Goal: Task Accomplishment & Management: Complete application form

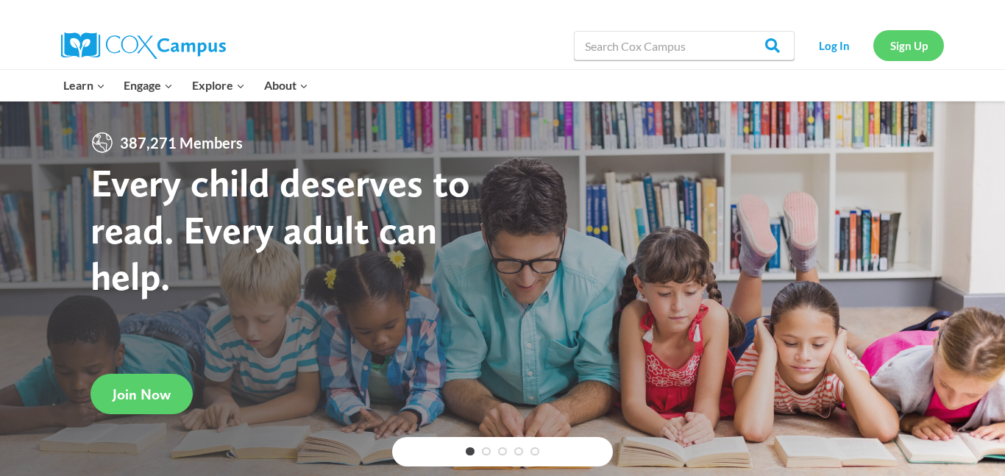
click at [919, 43] on link "Sign Up" at bounding box center [908, 45] width 71 height 30
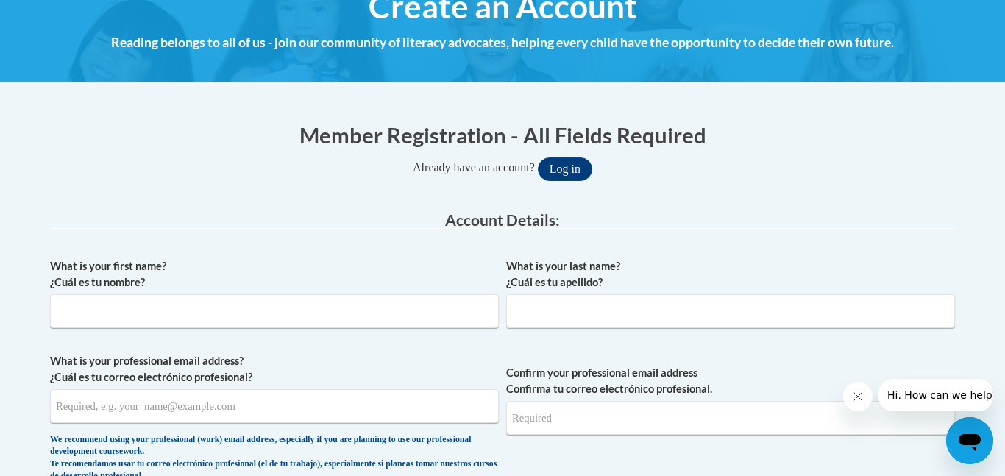
scroll to position [199, 0]
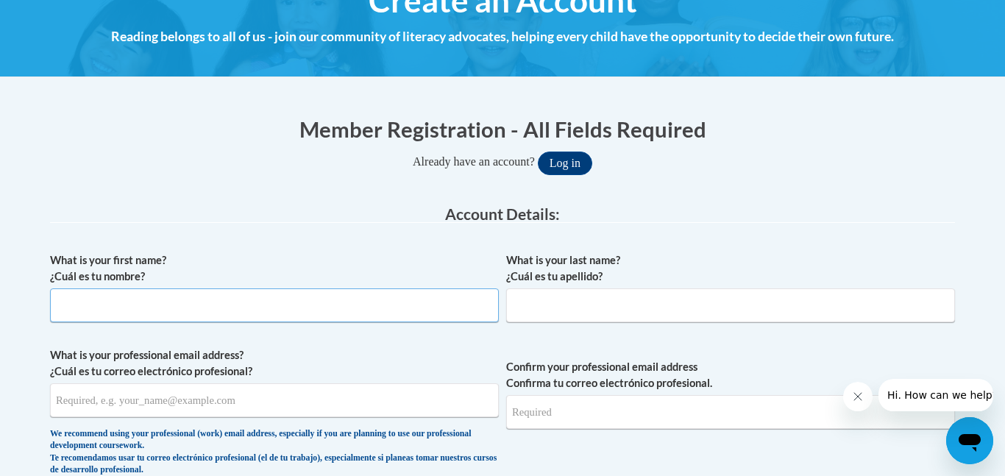
click at [399, 307] on input "What is your first name? ¿Cuál es tu nombre?" at bounding box center [274, 305] width 449 height 34
type input "Britany"
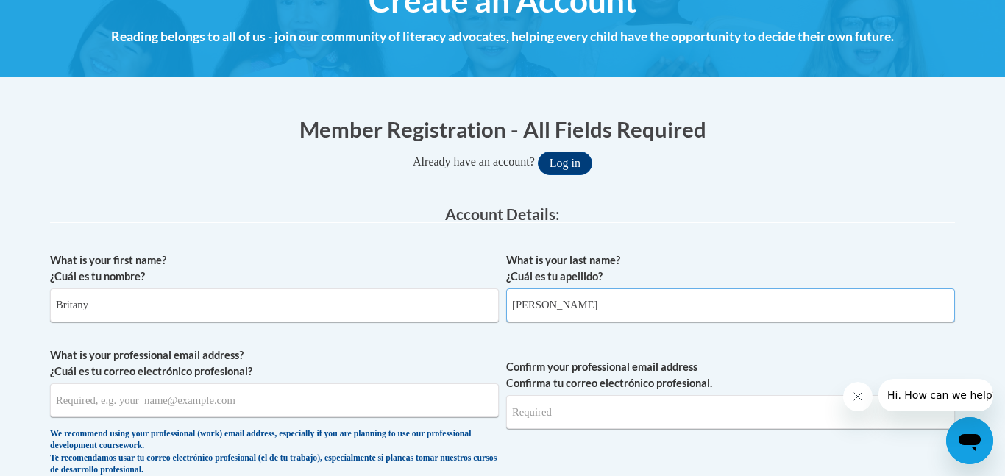
type input "[PERSON_NAME]"
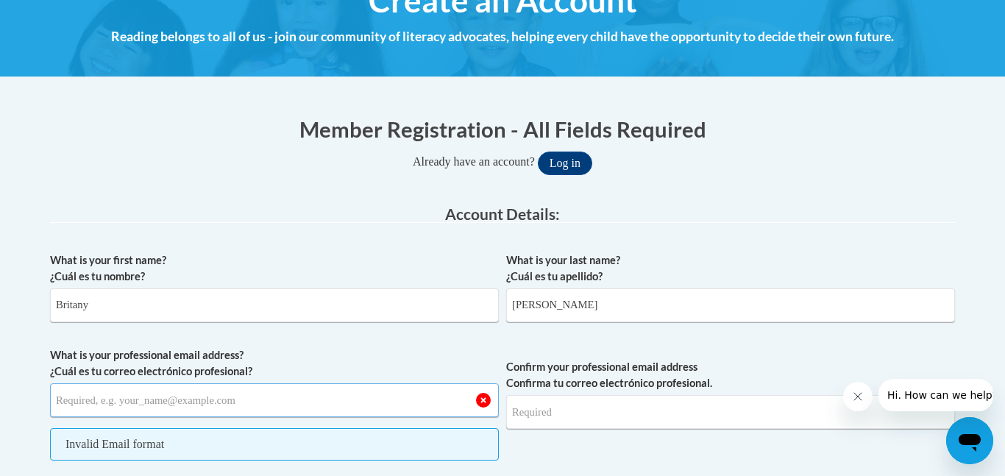
click at [413, 412] on input "What is your professional email address? ¿Cuál es tu correo electrónico profesi…" at bounding box center [274, 400] width 449 height 34
type input "britany.carraway@lamarcountyschools.org"
click at [563, 411] on input "Confirm your professional email address Confirma tu correo electrónico profesio…" at bounding box center [730, 412] width 449 height 34
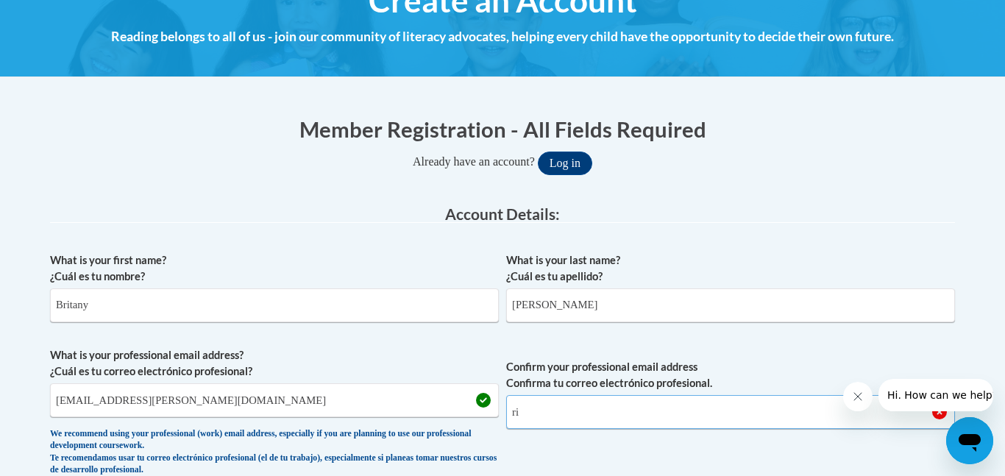
type input "r"
type input "britany.carraway@lamarcountyschools.org"
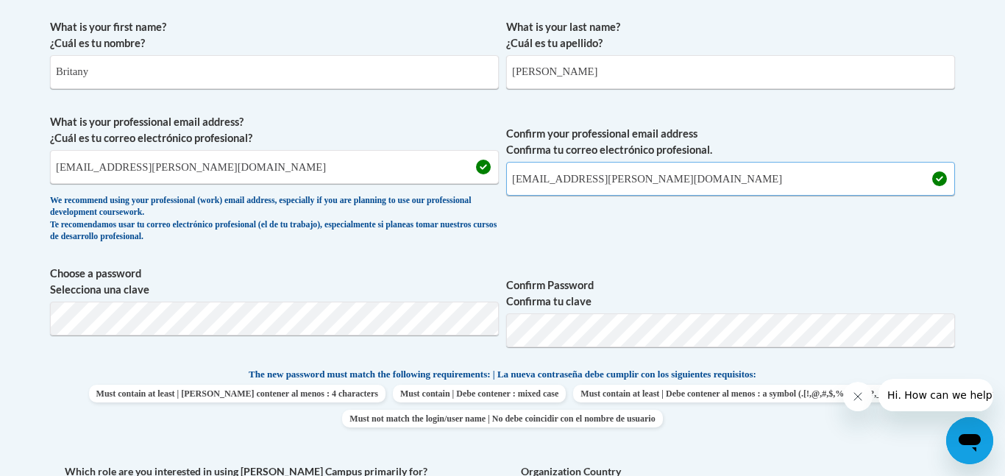
scroll to position [480, 0]
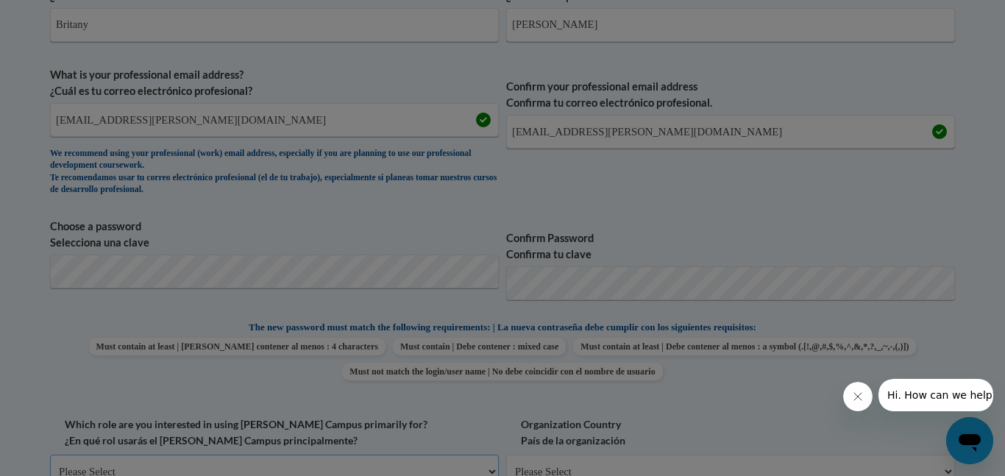
scroll to position [491, 0]
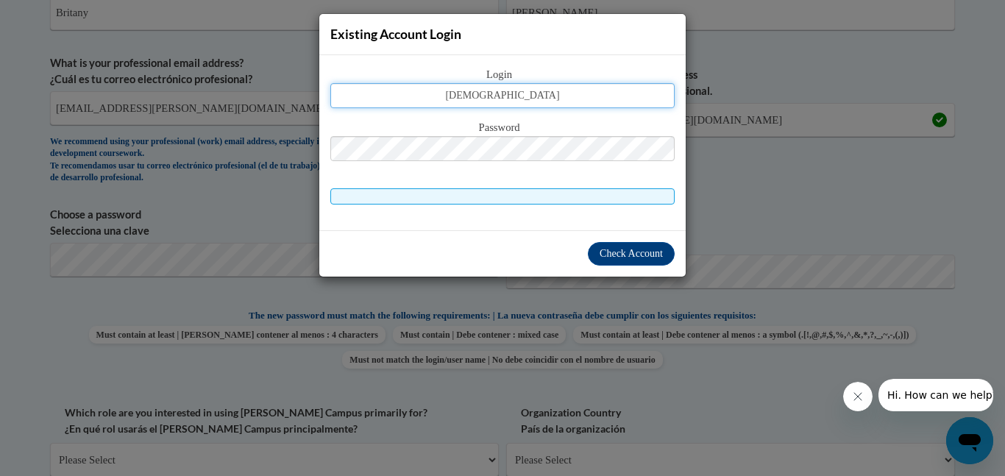
type input "britany.carraway@lamarcountyschools.org"
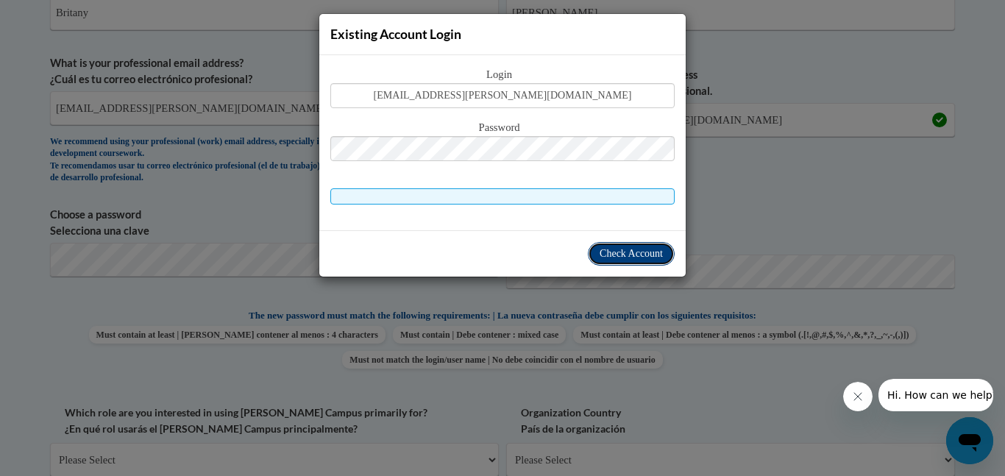
click at [607, 260] on button "Check Account" at bounding box center [631, 254] width 87 height 24
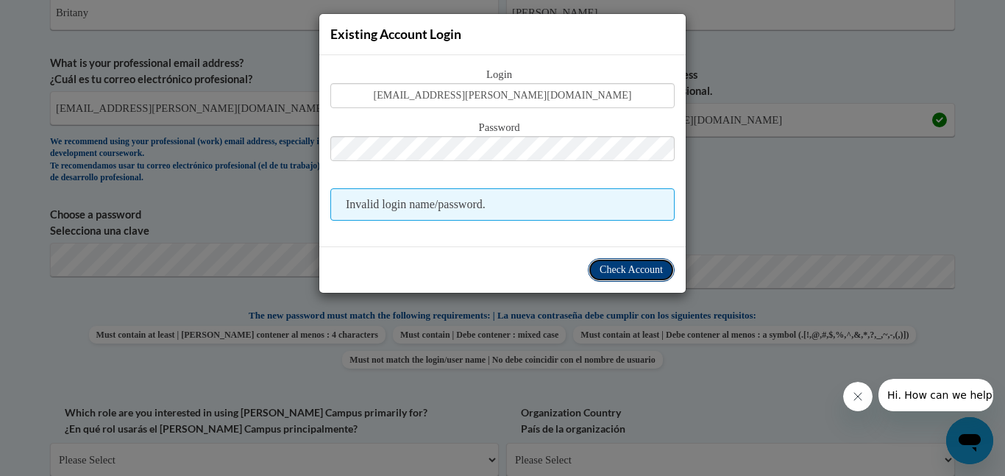
click at [602, 277] on button "Check Account" at bounding box center [631, 270] width 87 height 24
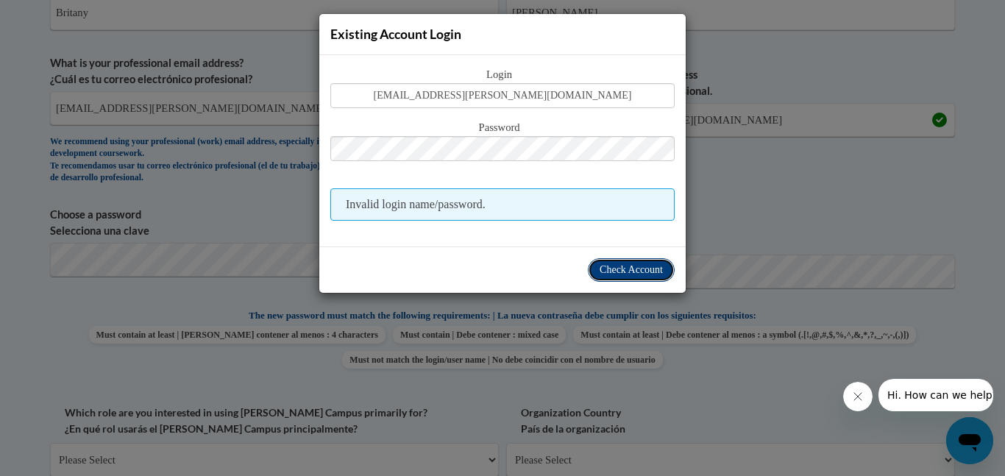
click at [626, 264] on span "Check Account" at bounding box center [630, 269] width 63 height 11
click at [625, 266] on span "Check Account" at bounding box center [630, 269] width 63 height 11
click at [752, 110] on div "Existing Account Login Login britany.carraway@lamarcountyschools.org Password I…" at bounding box center [502, 238] width 1005 height 476
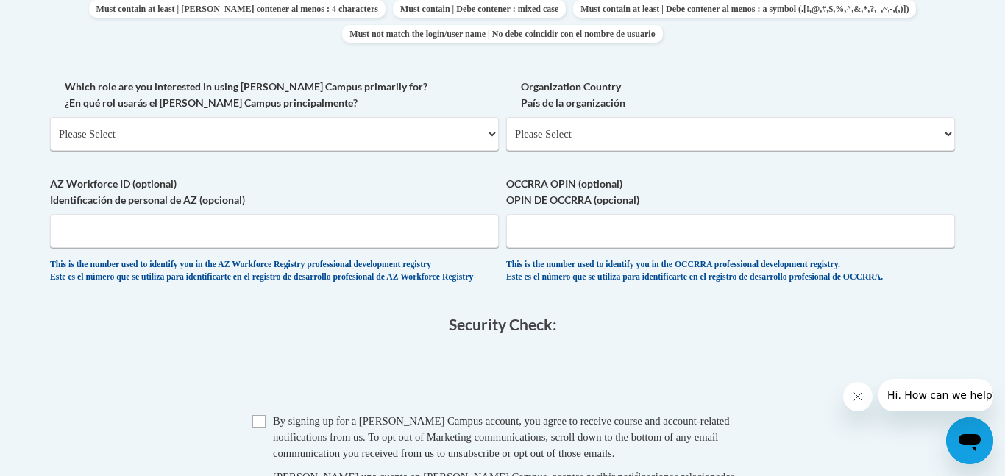
scroll to position [829, 0]
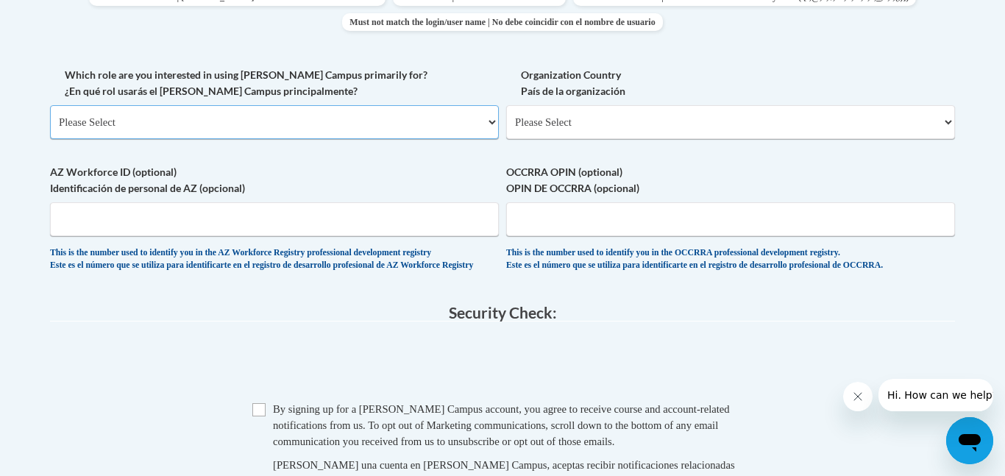
click at [365, 119] on select "Please Select College/University | Colegio/Universidad Community/Nonprofit Part…" at bounding box center [274, 122] width 449 height 34
select select "fbf2d438-af2f-41f8-98f1-81c410e29de3"
click at [50, 105] on select "Please Select College/University | Colegio/Universidad Community/Nonprofit Part…" at bounding box center [274, 122] width 449 height 34
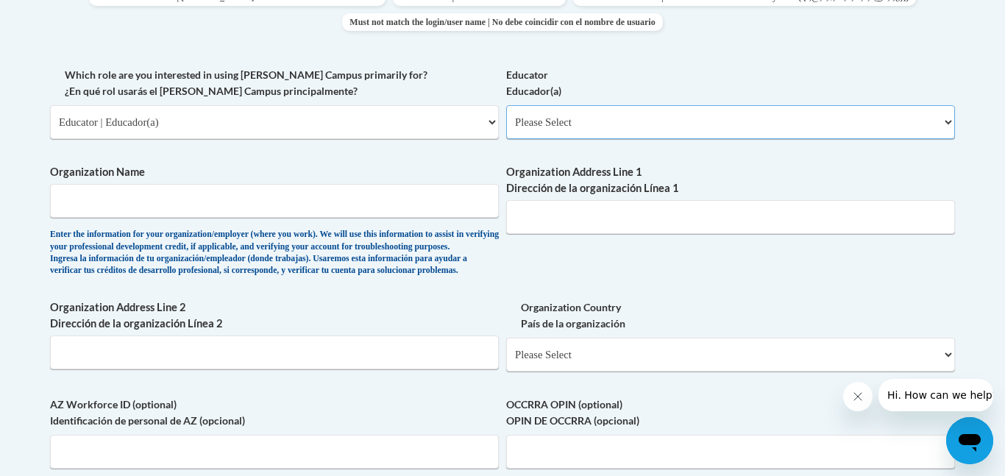
click at [663, 137] on select "Please Select Early Learning/Daycare Teacher/Family Home Care Provider | Maestr…" at bounding box center [730, 122] width 449 height 34
select select "5e2af403-4f2c-4e49-a02f-103e55d7b75b"
click at [506, 105] on select "Please Select Early Learning/Daycare Teacher/Family Home Care Provider | Maestr…" at bounding box center [730, 122] width 449 height 34
click at [444, 191] on input "Organization Name" at bounding box center [274, 201] width 449 height 34
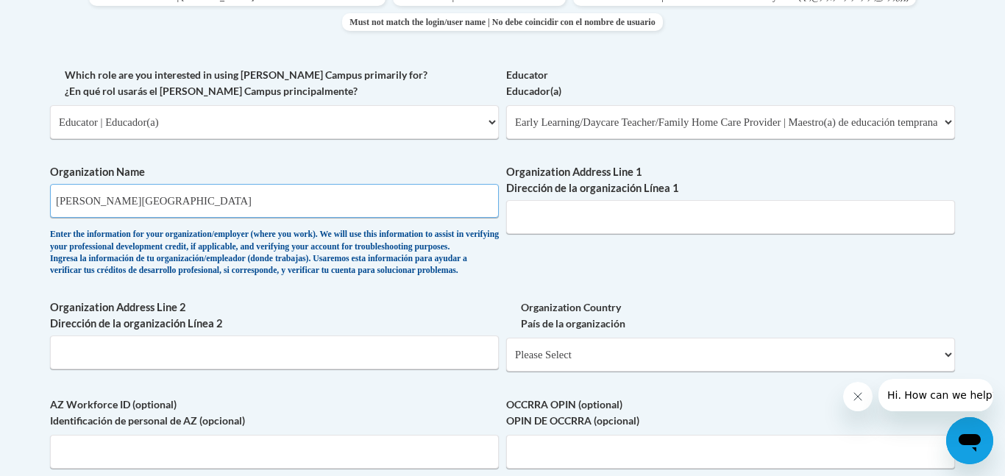
type input "sumrall elementary school"
click at [658, 227] on input "Organization Address Line 1 Dirección de la organización Línea 1" at bounding box center [730, 217] width 449 height 34
type input "9"
type input "198 Todd road"
click at [346, 369] on input "Organization Address Line 2 Dirección de la organización Línea 2" at bounding box center [274, 352] width 449 height 34
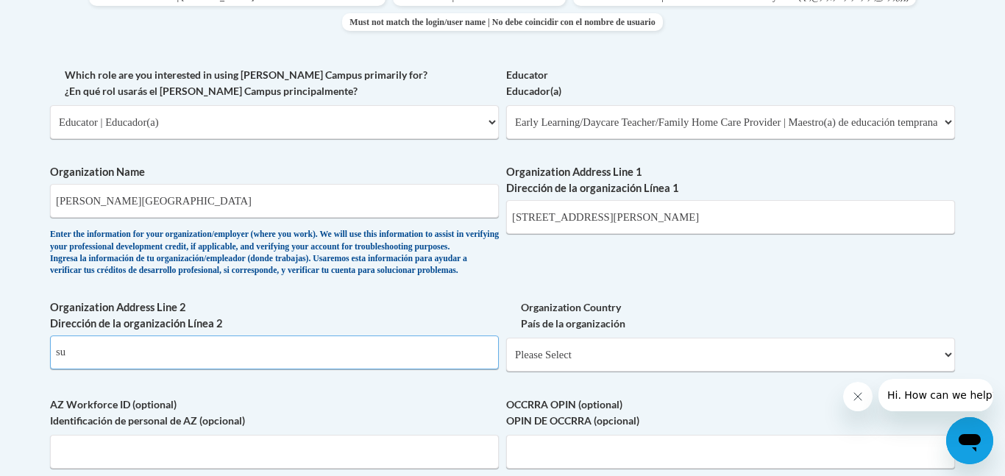
type input "s"
click at [661, 221] on input "198 Todd road" at bounding box center [730, 217] width 449 height 34
type input "198 Todd road sumrall, MS 39482"
click at [799, 363] on select "Please Select United States | Estados Unidos Outside of the United States | Fue…" at bounding box center [730, 355] width 449 height 34
select select "ad49bcad-a171-4b2e-b99c-48b446064914"
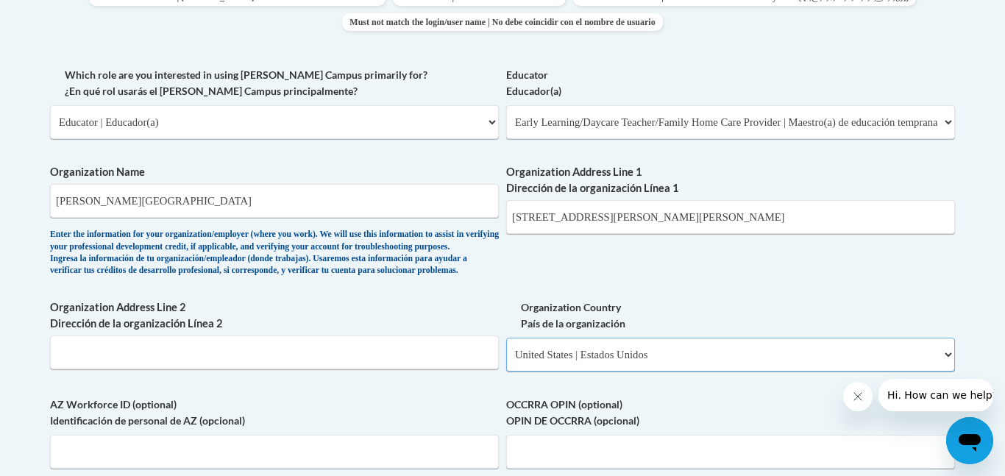
click at [506, 361] on select "Please Select United States | Estados Unidos Outside of the United States | Fue…" at bounding box center [730, 355] width 449 height 34
select select
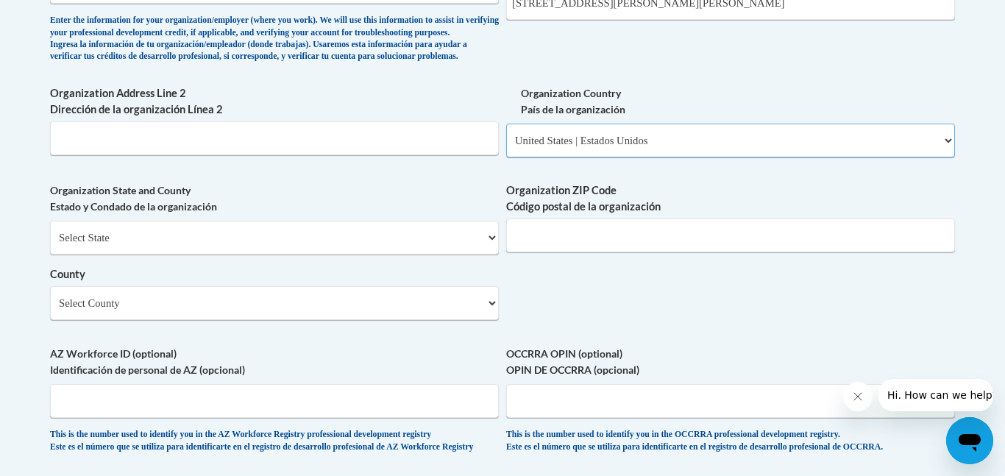
scroll to position [1053, 0]
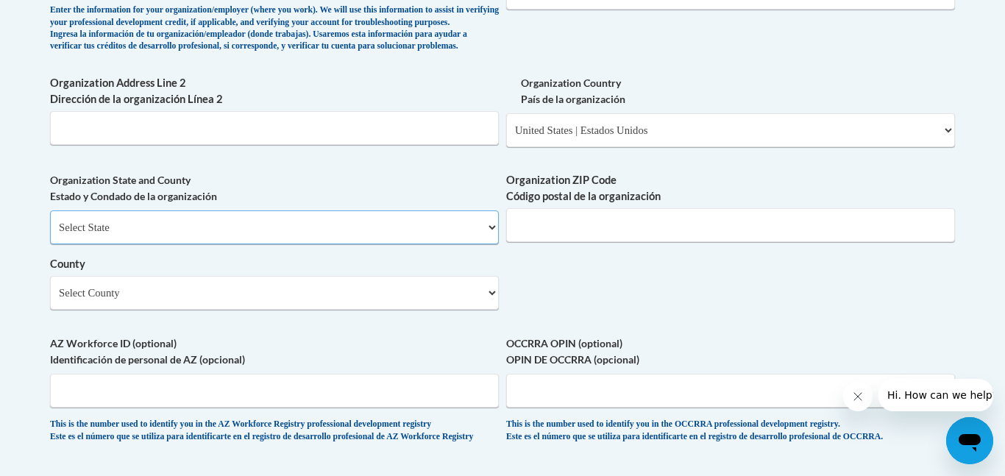
click at [263, 244] on select "Select State Alabama Alaska Arizona Arkansas California Colorado Connecticut De…" at bounding box center [274, 227] width 449 height 34
select select "Mississippi"
click at [50, 235] on select "Select State Alabama Alaska Arizona Arkansas California Colorado Connecticut De…" at bounding box center [274, 227] width 449 height 34
click at [596, 242] on input "Organization ZIP Code Código postal de la organización" at bounding box center [730, 225] width 449 height 34
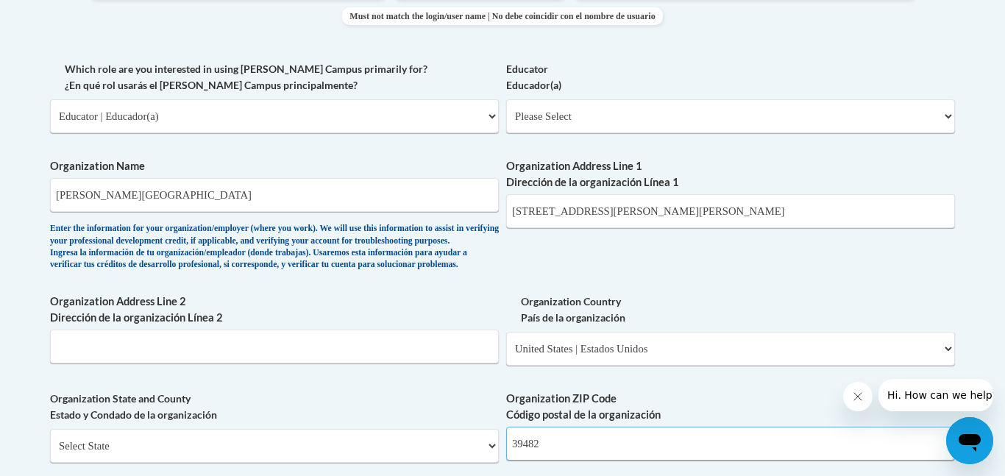
scroll to position [797, 0]
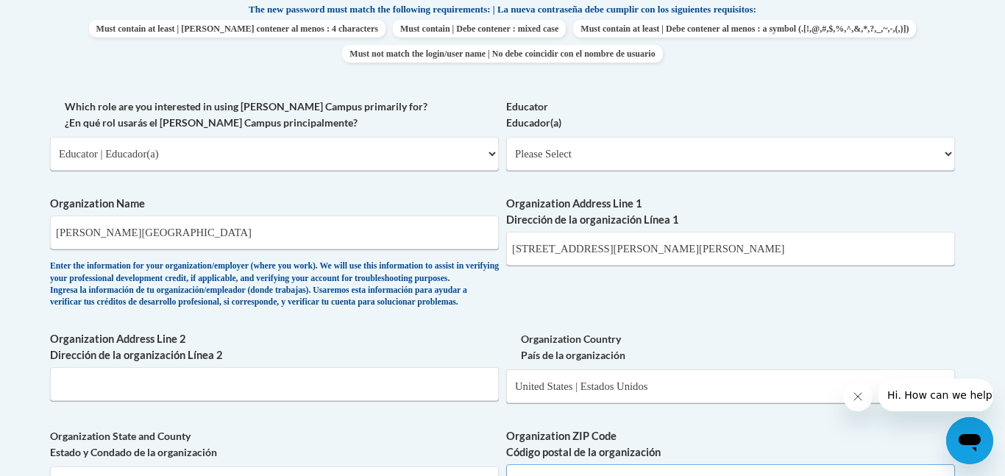
type input "39482"
click at [739, 257] on input "198 Todd road sumrall, MS 39482" at bounding box center [730, 249] width 449 height 34
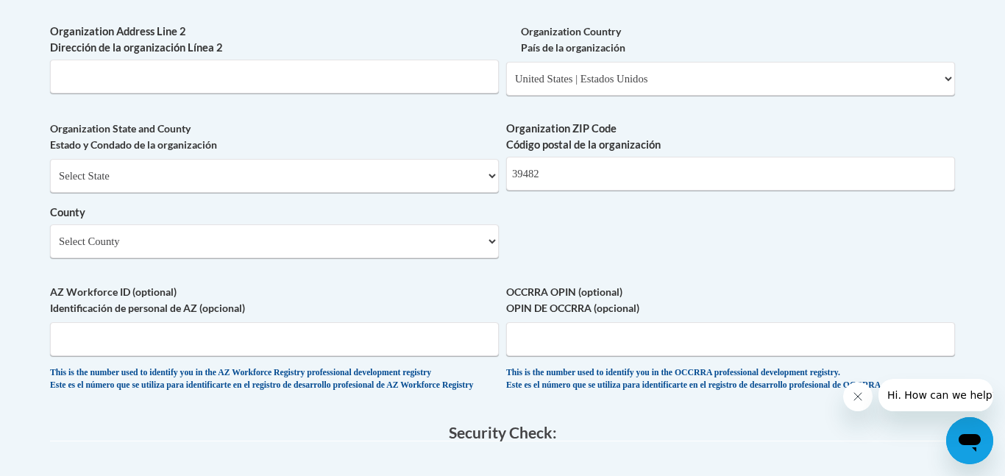
scroll to position [1111, 0]
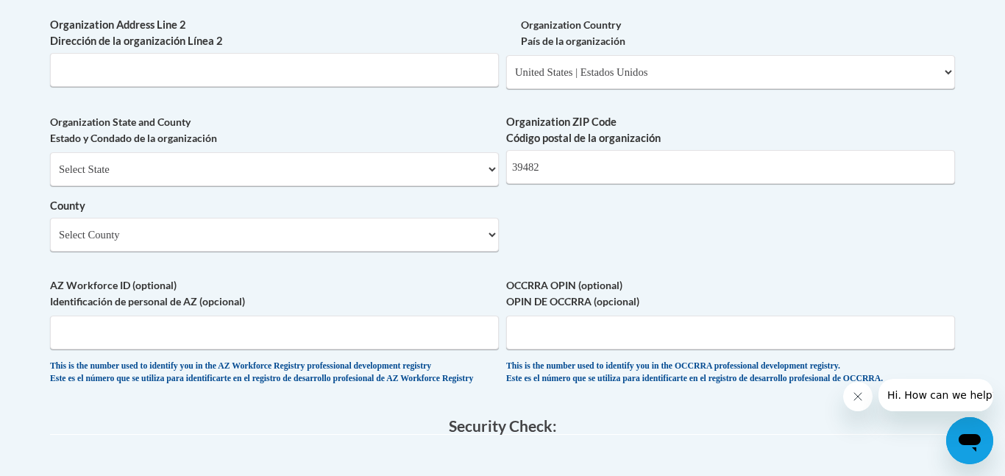
type input "198 Todd road"
click at [416, 252] on select "Select County Adams Alcorn Amite Attala Benton Bolivar Calhoun Carroll Chickasa…" at bounding box center [274, 235] width 449 height 34
click at [50, 242] on select "Select County Adams Alcorn Amite Attala Benton Bolivar Calhoun Carroll Chickasa…" at bounding box center [274, 235] width 449 height 34
click at [370, 252] on select "Select County Adams Alcorn Amite Attala Benton Bolivar Calhoun Carroll Chickasa…" at bounding box center [274, 235] width 449 height 34
select select "Lamar"
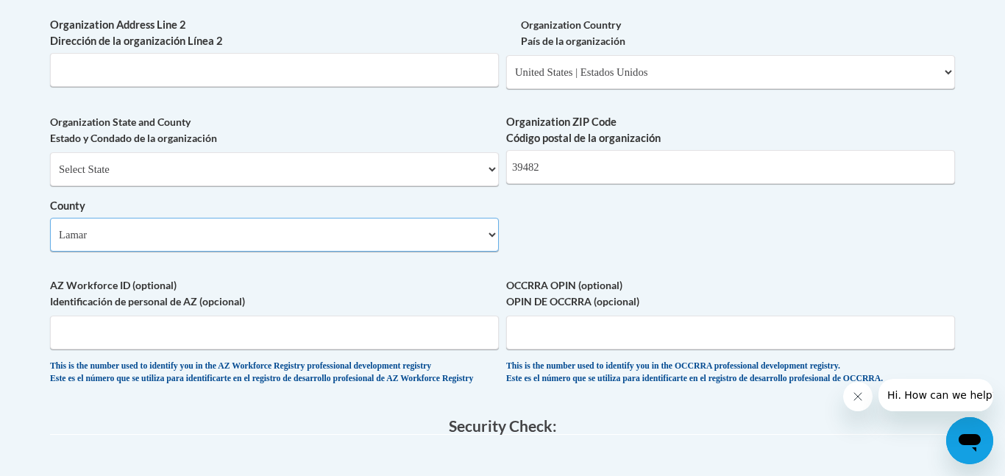
click at [50, 242] on select "Select County Adams Alcorn Amite Attala Benton Bolivar Calhoun Carroll Chickasa…" at bounding box center [274, 235] width 449 height 34
click at [305, 349] on input "AZ Workforce ID (optional) Identificación de personal de AZ (opcional)" at bounding box center [274, 333] width 449 height 34
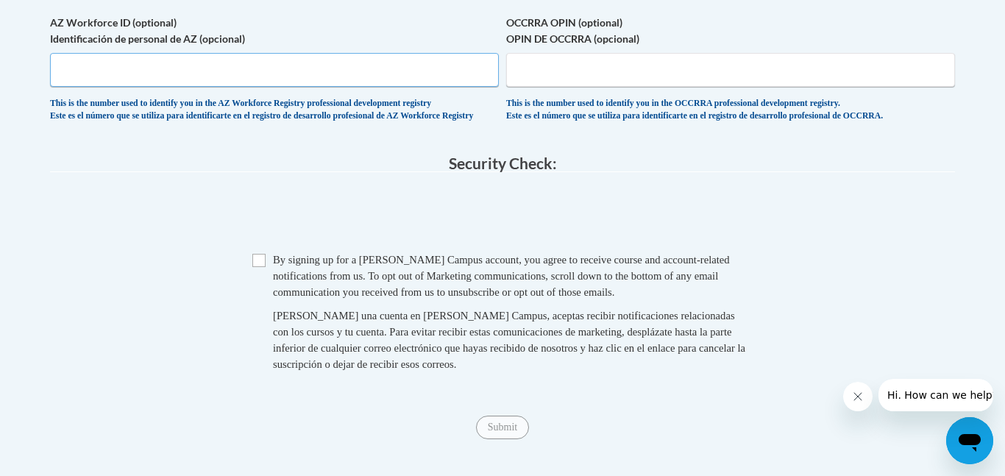
scroll to position [1377, 0]
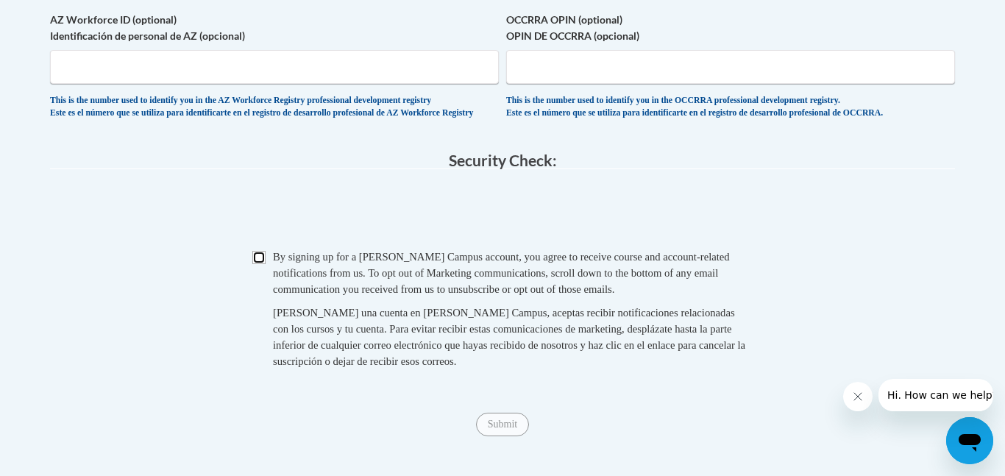
click at [259, 264] on input "Checkbox" at bounding box center [258, 257] width 13 height 13
checkbox input "true"
click at [503, 436] on input "Submit" at bounding box center [502, 425] width 53 height 24
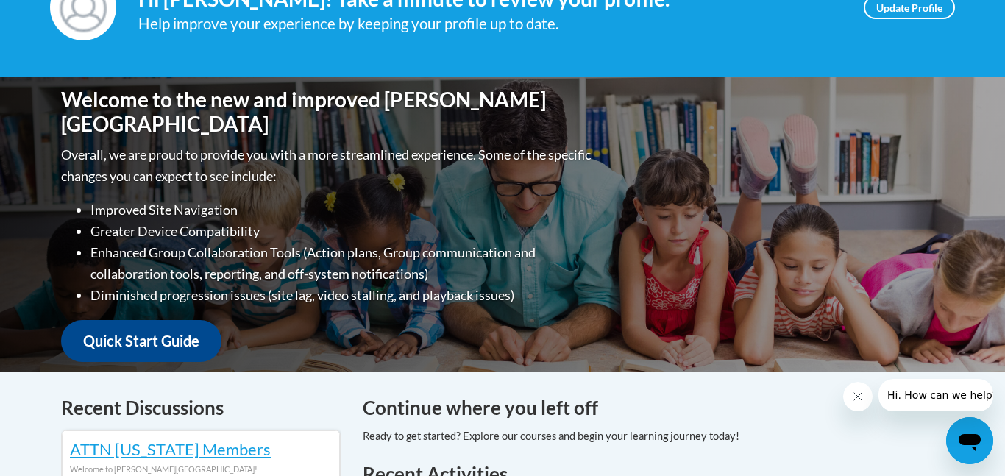
scroll to position [251, 0]
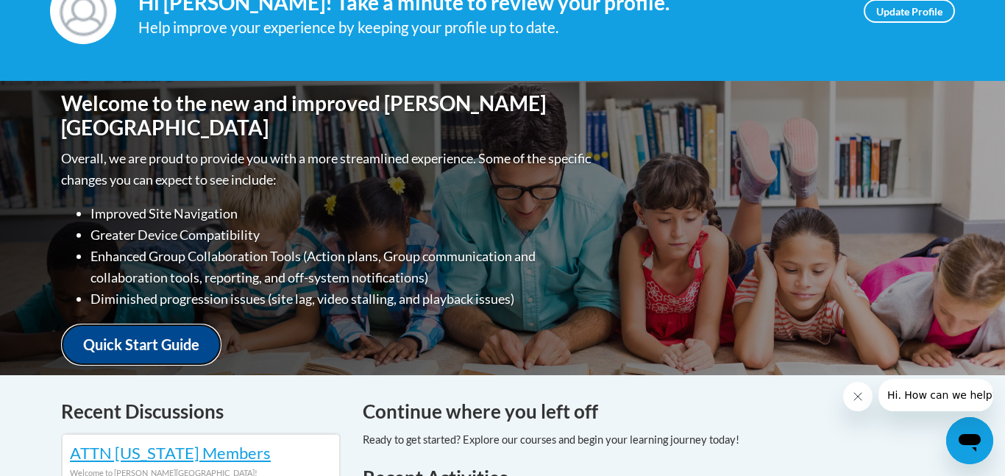
click at [188, 329] on link "Quick Start Guide" at bounding box center [141, 345] width 160 height 42
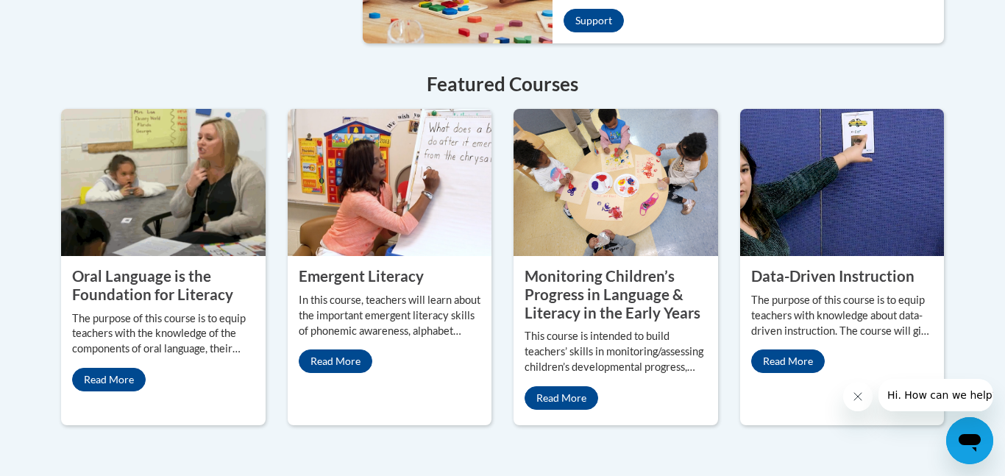
scroll to position [1291, 0]
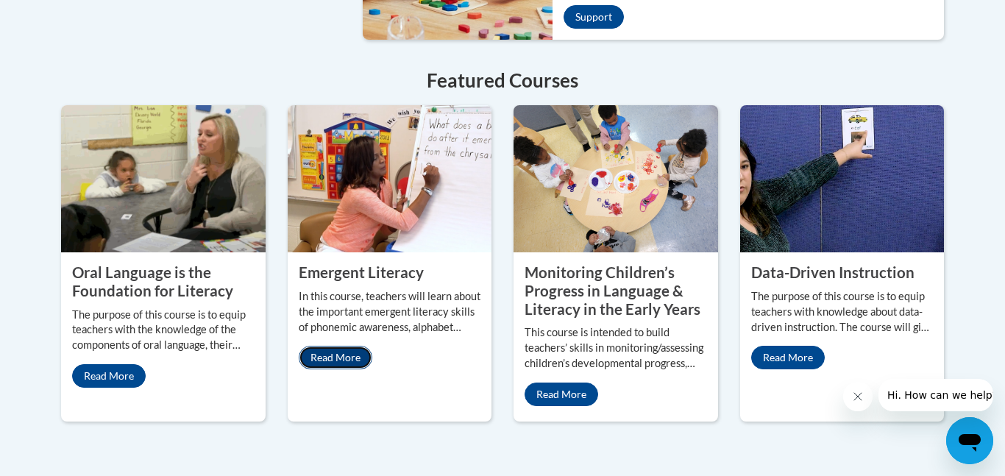
click at [329, 346] on link "Read More" at bounding box center [336, 358] width 74 height 24
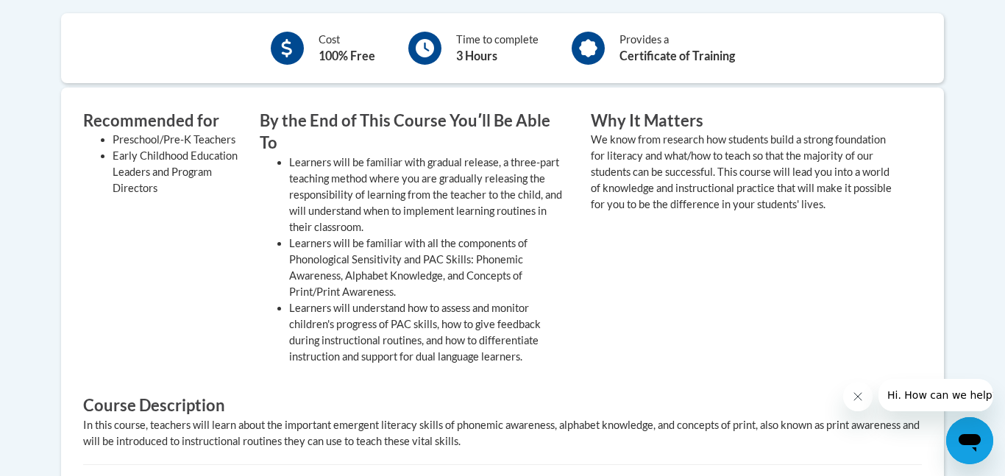
scroll to position [539, 0]
